Goal: Information Seeking & Learning: Learn about a topic

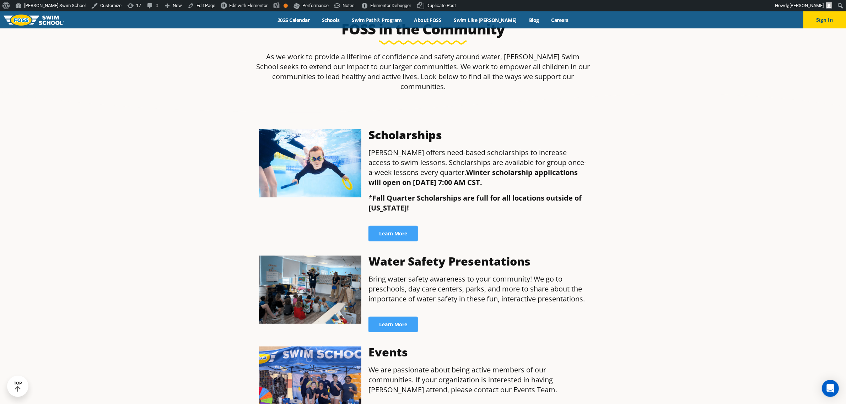
scroll to position [311, 0]
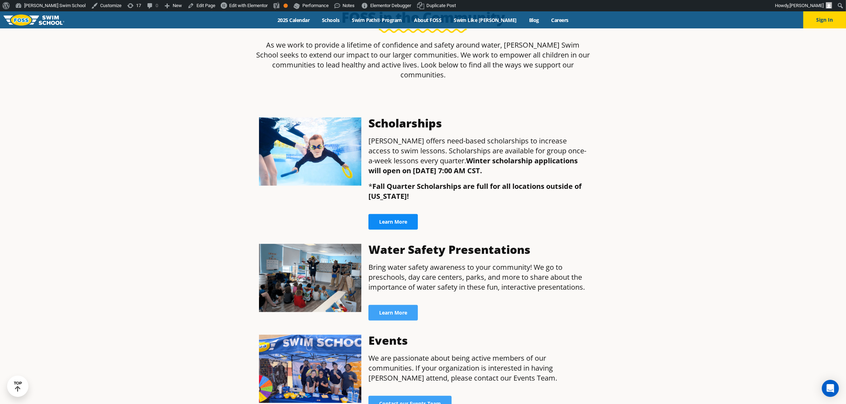
click at [409, 216] on link "Learn More" at bounding box center [393, 222] width 49 height 16
click at [400, 220] on span "Learn More" at bounding box center [393, 222] width 28 height 5
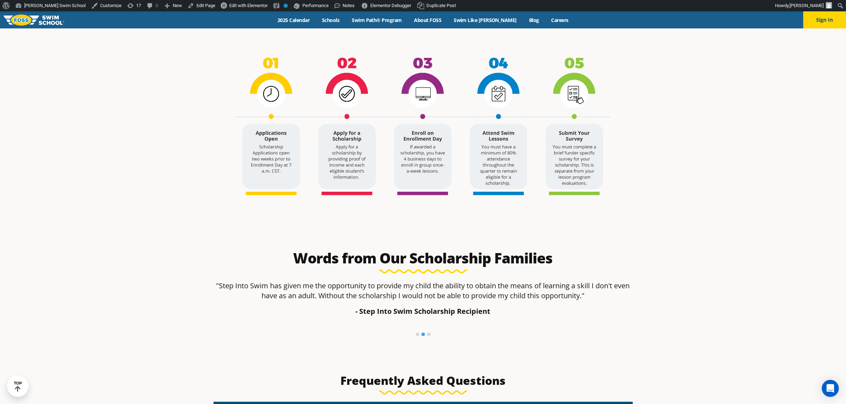
scroll to position [1022, 0]
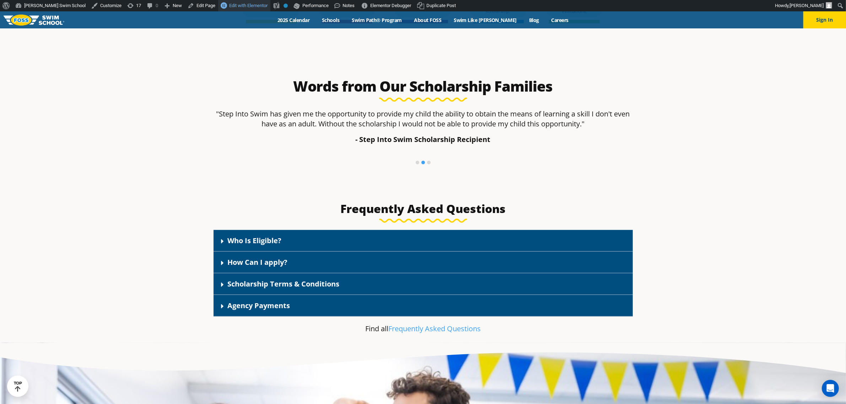
click at [229, 6] on span "Edit with Elementor" at bounding box center [248, 5] width 38 height 5
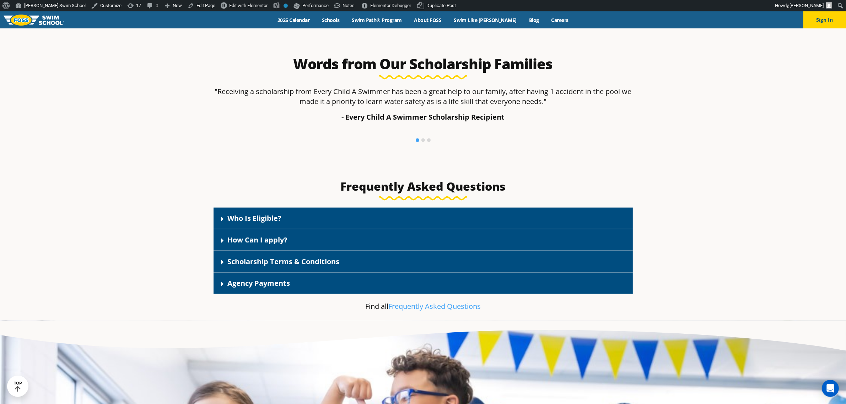
scroll to position [1066, 0]
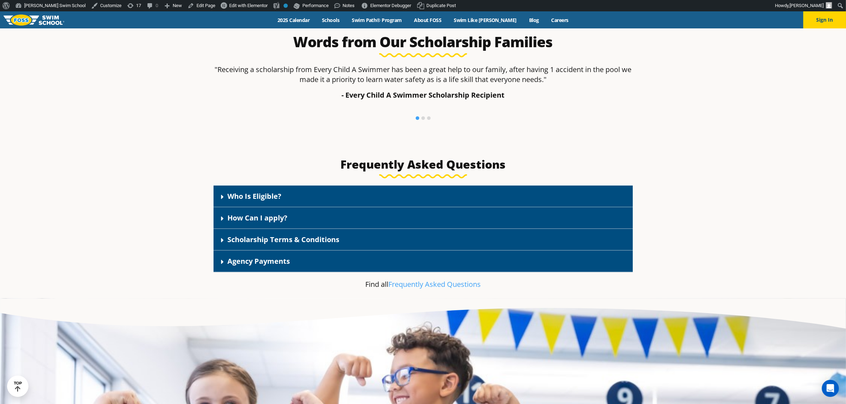
click at [319, 225] on div "How Can I apply?" at bounding box center [423, 219] width 419 height 22
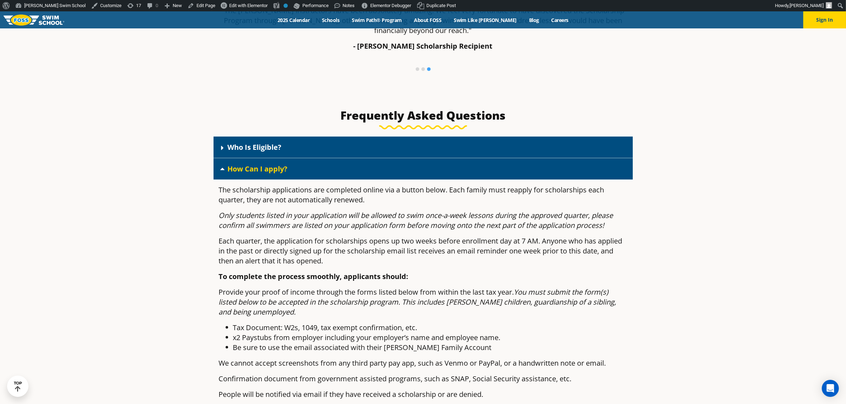
scroll to position [1155, 0]
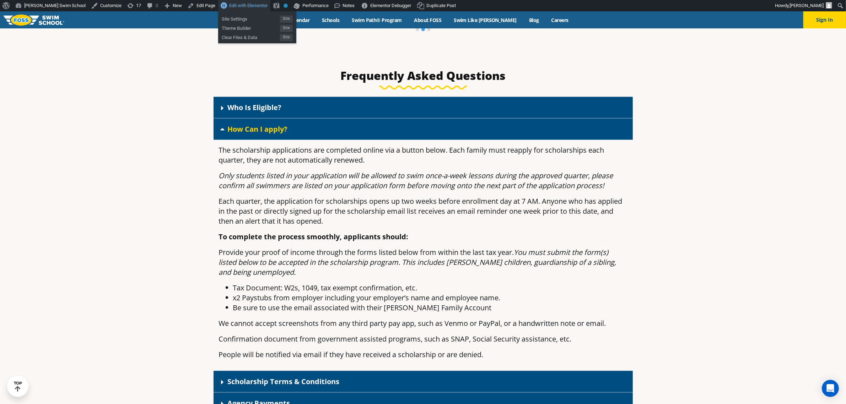
click at [229, 5] on span "Edit with Elementor" at bounding box center [248, 5] width 38 height 5
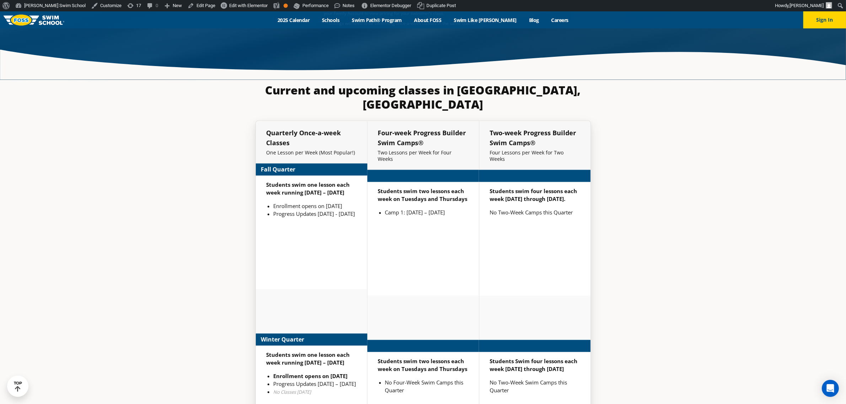
scroll to position [1777, 0]
